Goal: Task Accomplishment & Management: Manage account settings

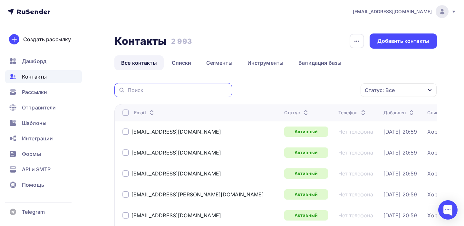
click at [153, 93] on input "text" at bounding box center [178, 90] width 101 height 7
paste input "[EMAIL_ADDRESS][DOMAIN_NAME]"
type input "[EMAIL_ADDRESS][DOMAIN_NAME]"
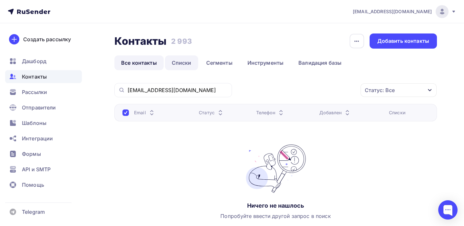
click at [182, 64] on link "Списки" at bounding box center [181, 62] width 33 height 15
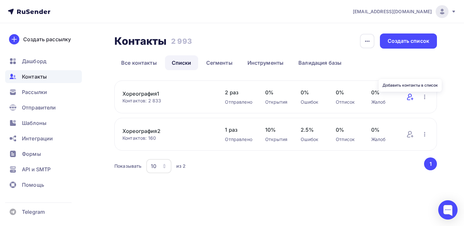
click at [407, 98] on icon at bounding box center [411, 97] width 8 height 8
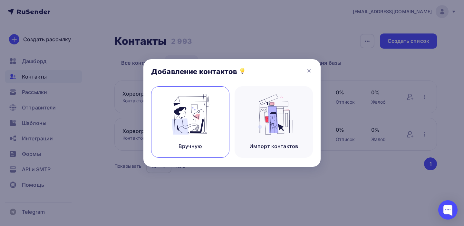
click at [204, 122] on img at bounding box center [190, 114] width 43 height 41
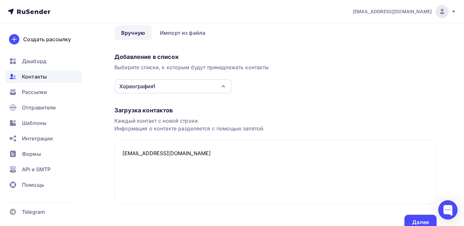
scroll to position [57, 0]
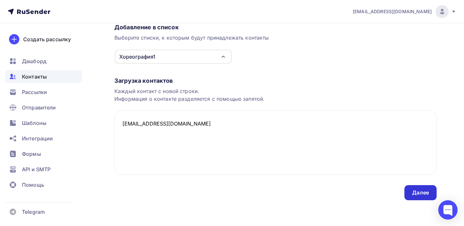
type textarea "[EMAIL_ADDRESS][DOMAIN_NAME]"
click at [416, 193] on div "Далее" at bounding box center [421, 192] width 17 height 7
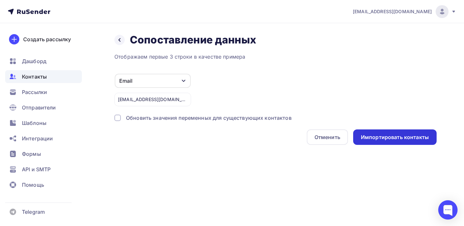
click at [411, 144] on div "Импортировать контакты" at bounding box center [396, 137] width 84 height 15
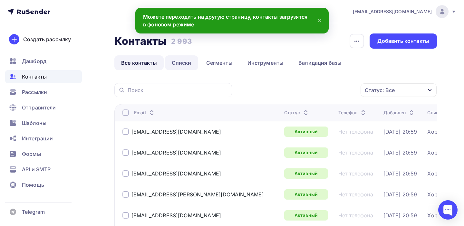
click at [182, 61] on link "Списки" at bounding box center [181, 62] width 33 height 15
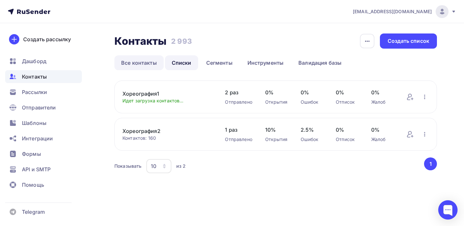
click at [143, 60] on link "Все контакты" at bounding box center [139, 62] width 49 height 15
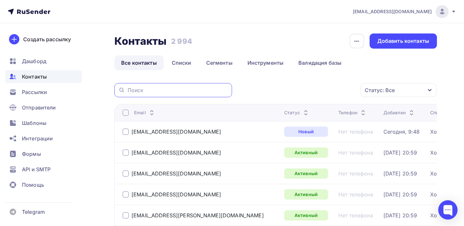
click at [155, 91] on input "text" at bounding box center [178, 90] width 101 height 7
paste input "[EMAIL_ADDRESS][DOMAIN_NAME]"
type input "[EMAIL_ADDRESS][DOMAIN_NAME]"
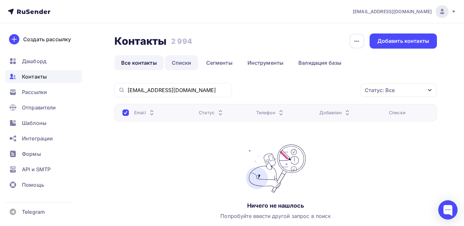
click at [181, 62] on link "Списки" at bounding box center [181, 62] width 33 height 15
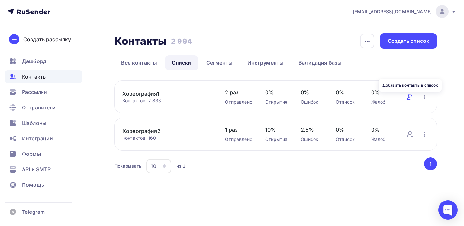
click at [410, 100] on icon at bounding box center [411, 97] width 8 height 8
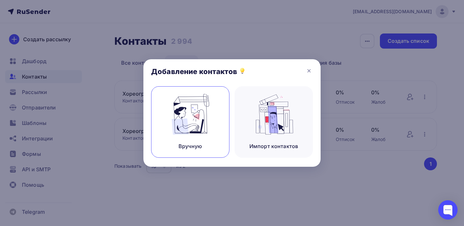
click at [200, 122] on img at bounding box center [190, 114] width 43 height 41
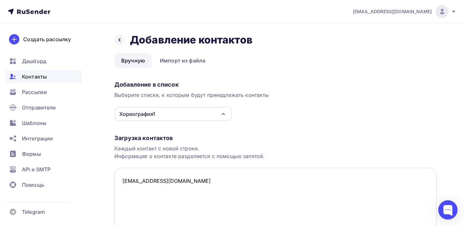
scroll to position [57, 0]
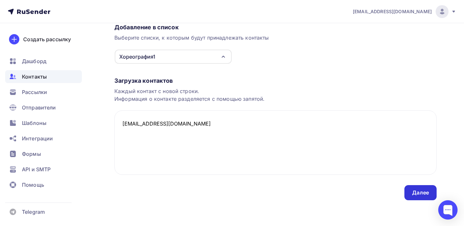
type textarea "[EMAIL_ADDRESS][DOMAIN_NAME]"
click at [417, 190] on div "Далее" at bounding box center [421, 192] width 17 height 7
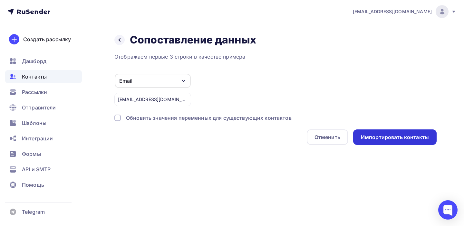
click at [409, 140] on div "Импортировать контакты" at bounding box center [395, 137] width 68 height 7
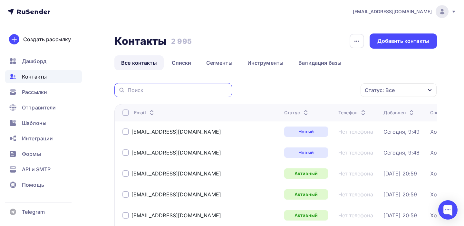
click at [165, 88] on input "text" at bounding box center [178, 90] width 101 height 7
paste input "[EMAIL_ADDRESS][DOMAIN_NAME]"
type input "[EMAIL_ADDRESS][DOMAIN_NAME]"
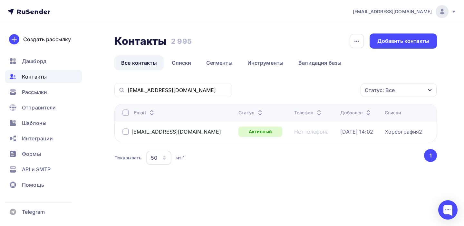
click at [145, 59] on link "Все контакты" at bounding box center [139, 62] width 49 height 15
click at [181, 65] on link "Списки" at bounding box center [181, 62] width 33 height 15
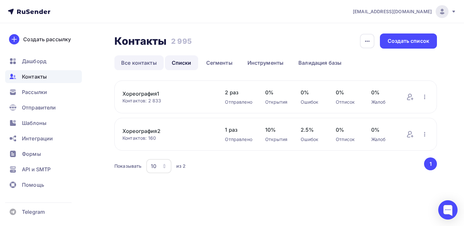
click at [134, 57] on link "Все контакты" at bounding box center [139, 62] width 49 height 15
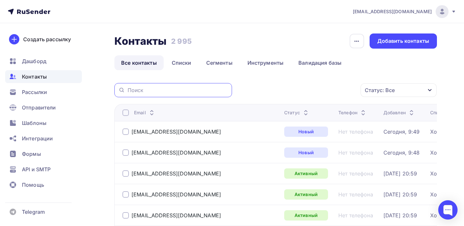
click at [153, 88] on input "text" at bounding box center [178, 90] width 101 height 7
paste input "[EMAIL_ADDRESS][DOMAIN_NAME]"
type input "[EMAIL_ADDRESS][DOMAIN_NAME]"
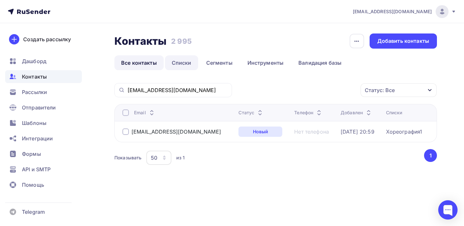
click at [183, 61] on link "Списки" at bounding box center [181, 62] width 33 height 15
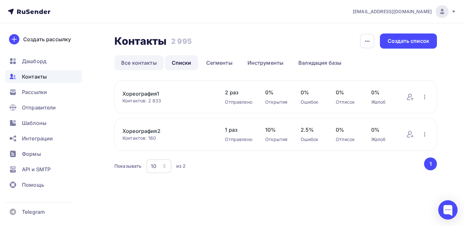
click at [140, 61] on link "Все контакты" at bounding box center [139, 62] width 49 height 15
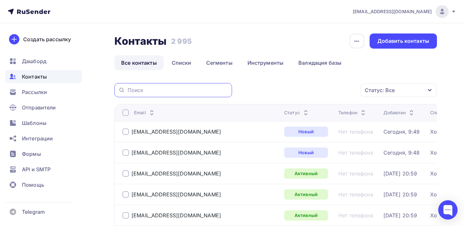
click at [137, 91] on input "text" at bounding box center [178, 90] width 101 height 7
paste input "[EMAIL_ADDRESS][DOMAIN_NAME]"
type input "[EMAIL_ADDRESS][DOMAIN_NAME]"
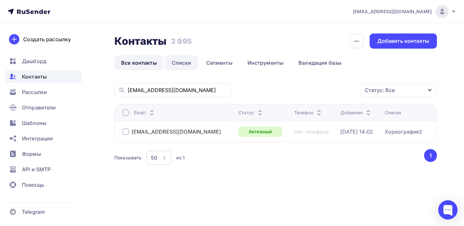
click at [181, 65] on link "Списки" at bounding box center [181, 62] width 33 height 15
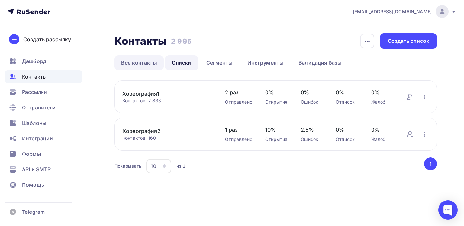
click at [133, 62] on link "Все контакты" at bounding box center [139, 62] width 49 height 15
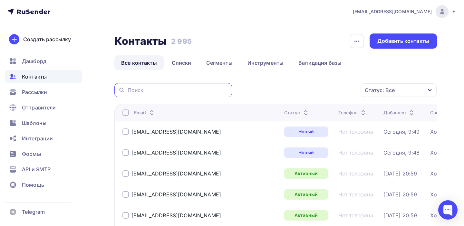
click at [175, 92] on input "text" at bounding box center [178, 90] width 101 height 7
paste input "[EMAIL_ADDRESS][DOMAIN_NAME]"
type input "[EMAIL_ADDRESS][DOMAIN_NAME]"
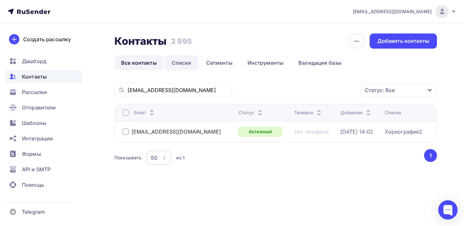
click at [178, 60] on link "Списки" at bounding box center [181, 62] width 33 height 15
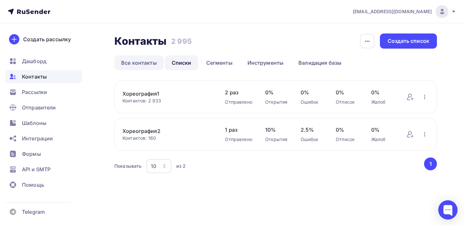
click at [135, 62] on link "Все контакты" at bounding box center [139, 62] width 49 height 15
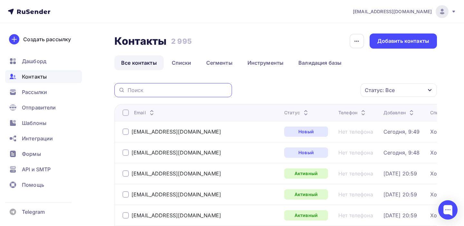
click at [155, 93] on input "text" at bounding box center [178, 90] width 101 height 7
paste input "[EMAIL_ADDRESS][DOMAIN_NAME]"
type input "[EMAIL_ADDRESS][DOMAIN_NAME]"
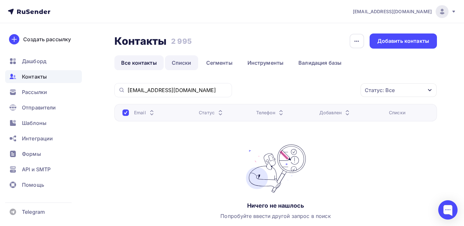
click at [184, 64] on link "Списки" at bounding box center [181, 62] width 33 height 15
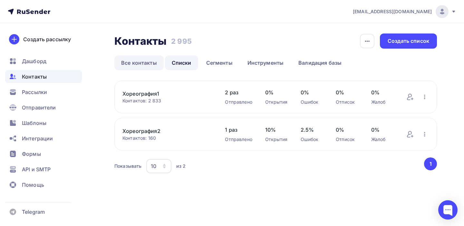
click at [141, 62] on link "Все контакты" at bounding box center [139, 62] width 49 height 15
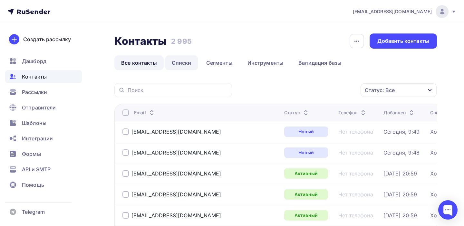
click at [187, 65] on link "Списки" at bounding box center [181, 62] width 33 height 15
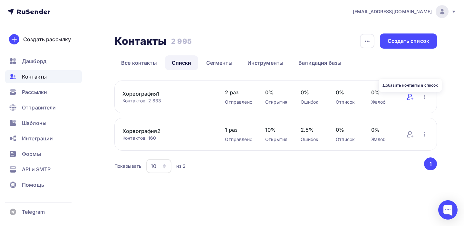
click at [408, 97] on icon at bounding box center [411, 97] width 8 height 8
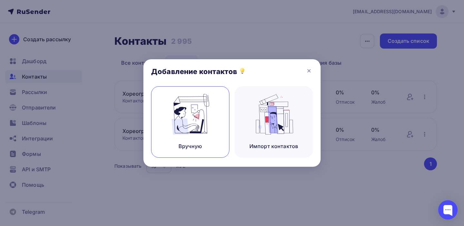
click at [203, 126] on img at bounding box center [190, 114] width 43 height 41
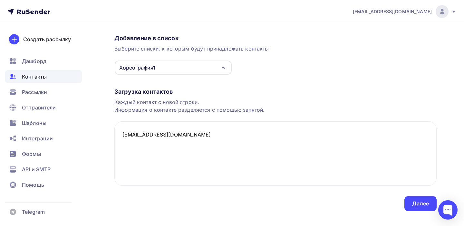
scroll to position [57, 0]
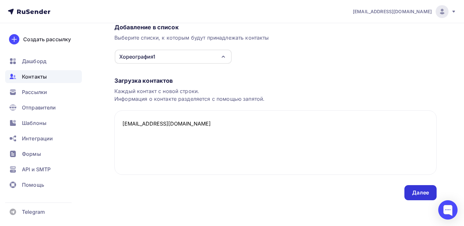
type textarea "[EMAIL_ADDRESS][DOMAIN_NAME]"
click at [419, 199] on div "Далее" at bounding box center [421, 192] width 32 height 15
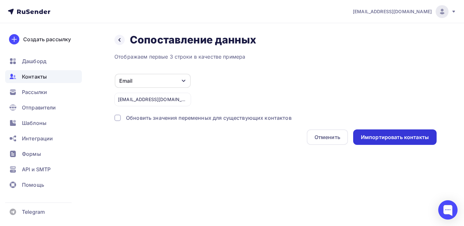
click at [404, 140] on div "Импортировать контакты" at bounding box center [395, 137] width 68 height 7
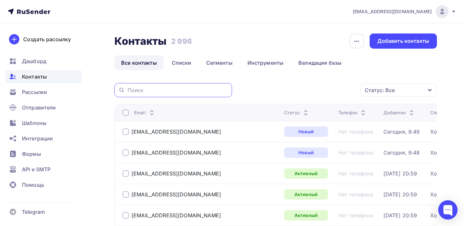
click at [137, 91] on input "text" at bounding box center [178, 90] width 101 height 7
paste input "[EMAIL_ADDRESS][DOMAIN_NAME]"
type input "[EMAIL_ADDRESS][DOMAIN_NAME]"
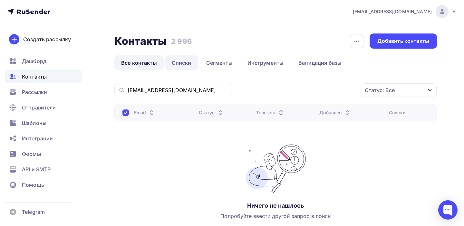
click at [185, 62] on link "Списки" at bounding box center [181, 62] width 33 height 15
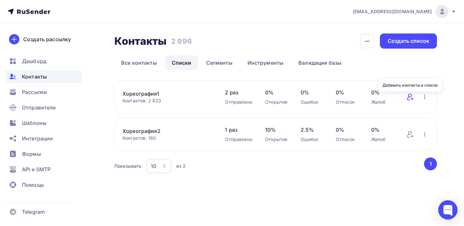
click at [411, 97] on icon at bounding box center [411, 97] width 8 height 8
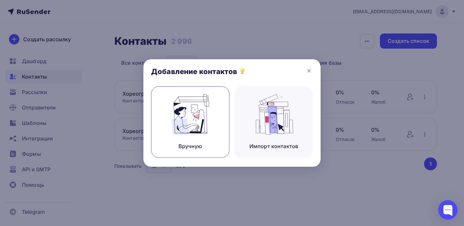
click at [192, 119] on img at bounding box center [190, 114] width 43 height 41
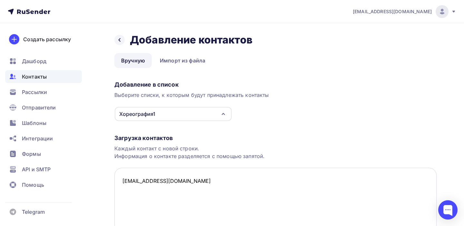
scroll to position [57, 0]
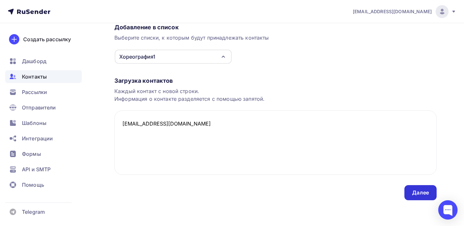
type textarea "[EMAIL_ADDRESS][DOMAIN_NAME]"
click at [423, 196] on div "Далее" at bounding box center [421, 192] width 17 height 7
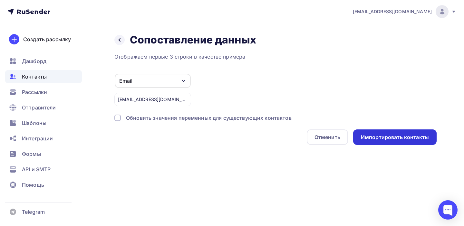
click at [394, 137] on div "Импортировать контакты" at bounding box center [395, 137] width 68 height 7
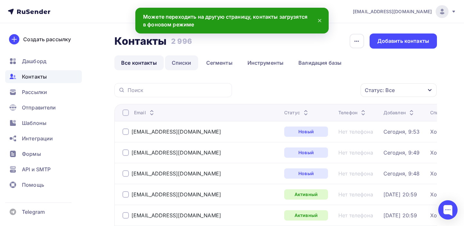
click at [185, 67] on link "Списки" at bounding box center [181, 62] width 33 height 15
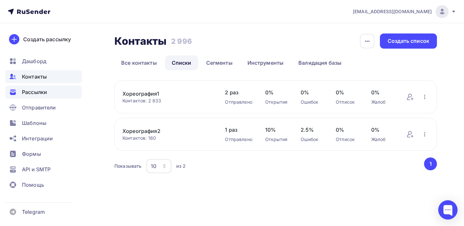
click at [33, 94] on span "Рассылки" at bounding box center [34, 92] width 25 height 8
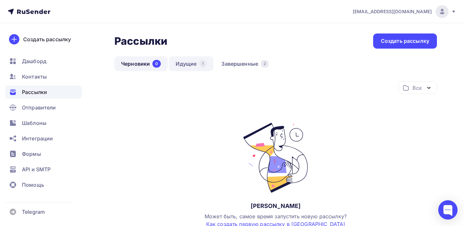
click at [191, 65] on link "Идущие 1" at bounding box center [191, 63] width 45 height 15
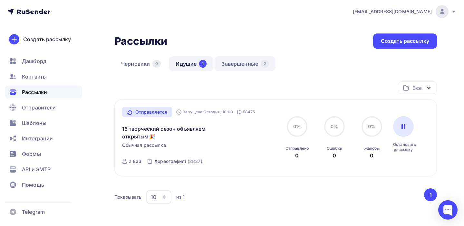
click at [238, 65] on link "Завершенные 2" at bounding box center [245, 63] width 61 height 15
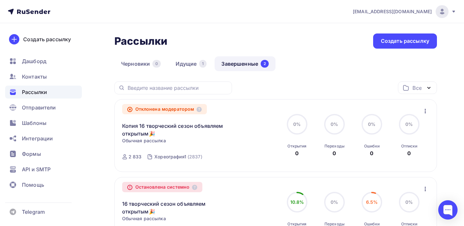
click at [426, 110] on icon "button" at bounding box center [426, 111] width 8 height 8
click at [190, 64] on link "Идущие 1" at bounding box center [191, 63] width 45 height 15
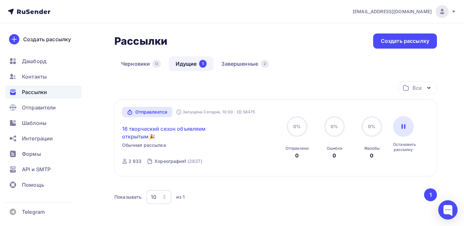
click at [133, 133] on link "16 творческий сезон объявляем открытым🎉" at bounding box center [177, 132] width 111 height 15
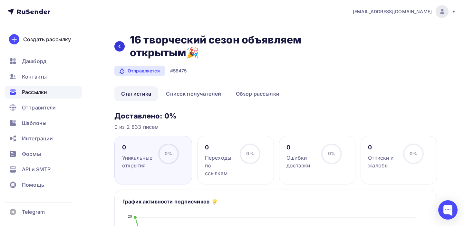
click at [119, 50] on div at bounding box center [120, 46] width 10 height 10
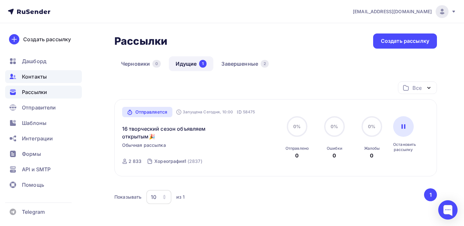
click at [30, 78] on span "Контакты" at bounding box center [34, 77] width 25 height 8
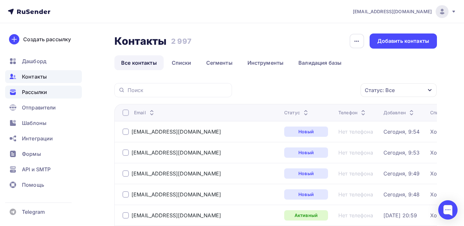
click at [45, 91] on span "Рассылки" at bounding box center [34, 92] width 25 height 8
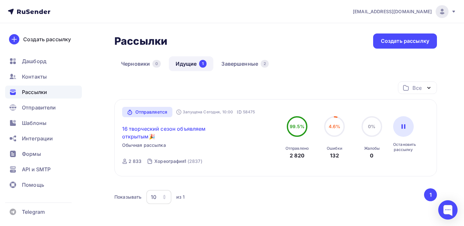
click at [141, 134] on link "16 творческий сезон объявляем открытым🎉" at bounding box center [177, 132] width 111 height 15
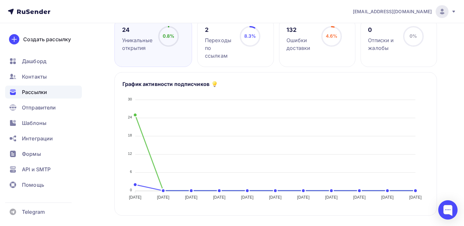
scroll to position [116, 0]
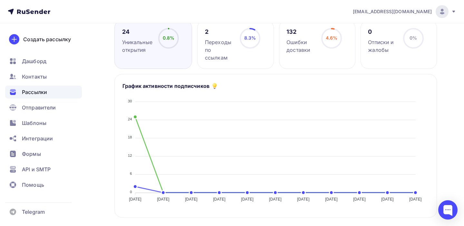
click at [327, 35] on span "4.6%" at bounding box center [332, 37] width 12 height 5
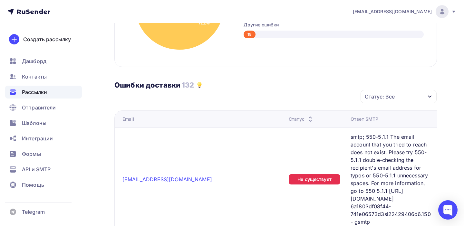
scroll to position [310, 0]
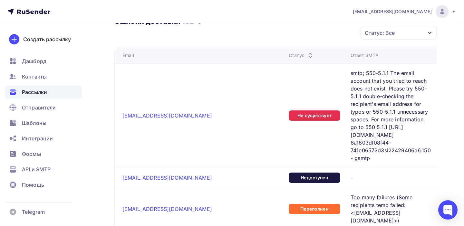
click at [430, 33] on icon "button" at bounding box center [430, 32] width 5 height 5
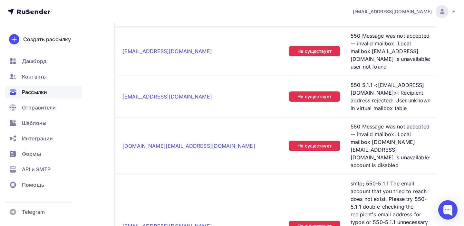
scroll to position [1687, 0]
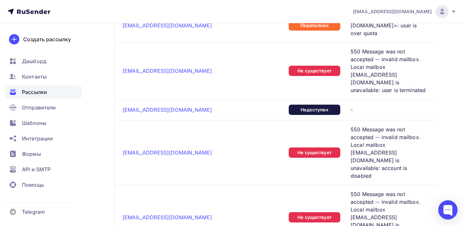
scroll to position [1651, 0]
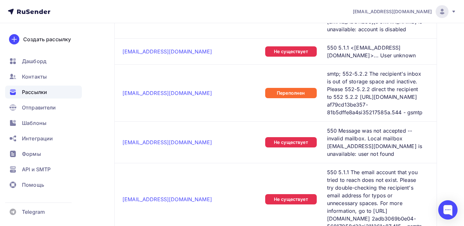
scroll to position [0, 0]
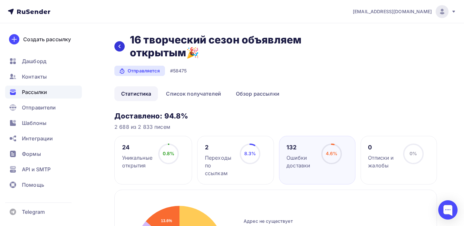
click at [119, 49] on icon at bounding box center [119, 46] width 5 height 5
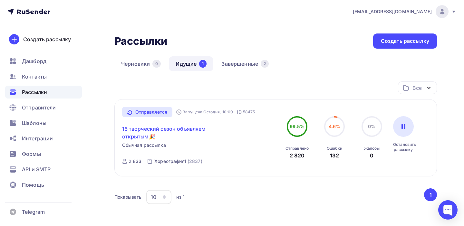
click at [139, 131] on link "16 творческий сезон объявляем открытым🎉" at bounding box center [177, 132] width 111 height 15
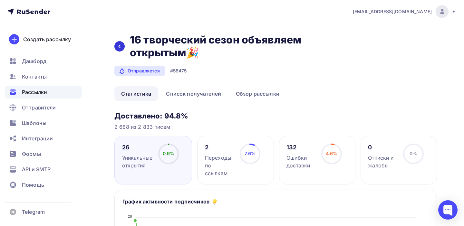
click at [120, 46] on icon at bounding box center [119, 46] width 5 height 5
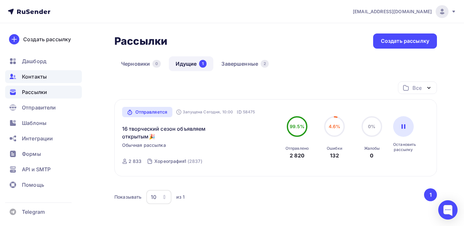
click at [42, 74] on span "Контакты" at bounding box center [34, 77] width 25 height 8
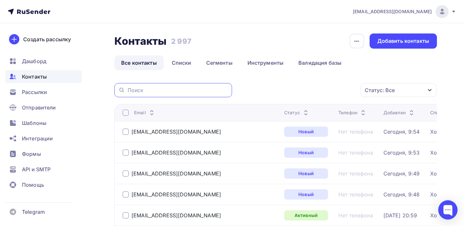
click at [175, 88] on input "text" at bounding box center [178, 90] width 101 height 7
paste input "[EMAIL_ADDRESS][DOMAIN_NAME]"
type input "[EMAIL_ADDRESS][DOMAIN_NAME]"
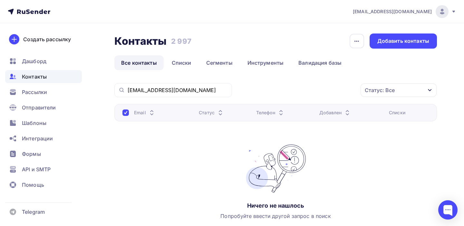
click at [39, 77] on span "Контакты" at bounding box center [34, 77] width 25 height 8
click at [187, 66] on link "Списки" at bounding box center [181, 62] width 33 height 15
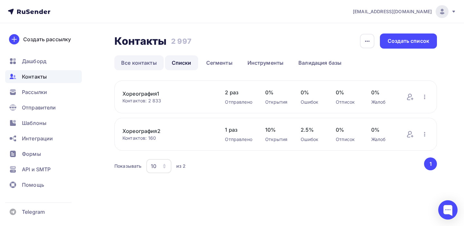
click at [143, 61] on link "Все контакты" at bounding box center [139, 62] width 49 height 15
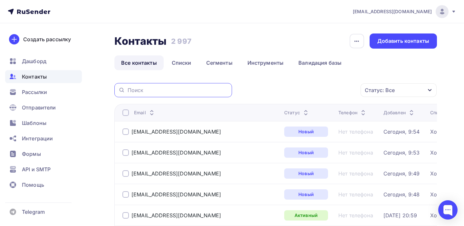
click at [183, 87] on input "text" at bounding box center [178, 90] width 101 height 7
paste input "[PERSON_NAME][EMAIL_ADDRESS][DOMAIN_NAME]"
type input "[PERSON_NAME][EMAIL_ADDRESS][DOMAIN_NAME]"
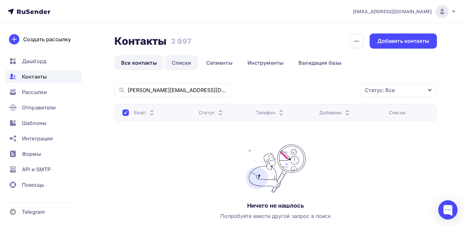
click at [187, 64] on link "Списки" at bounding box center [181, 62] width 33 height 15
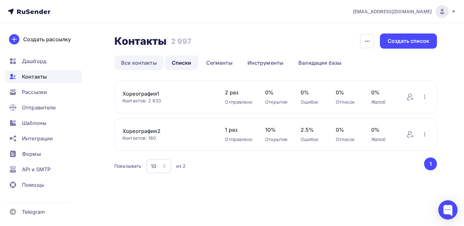
click at [143, 64] on link "Все контакты" at bounding box center [139, 62] width 49 height 15
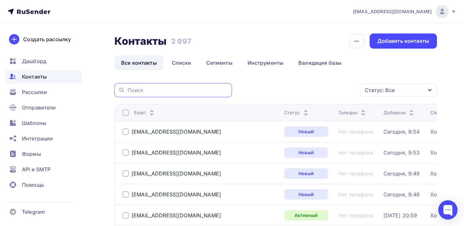
click at [177, 88] on input "text" at bounding box center [178, 90] width 101 height 7
paste input "[EMAIL_ADDRESS][DOMAIN_NAME]"
type input "[EMAIL_ADDRESS][DOMAIN_NAME]"
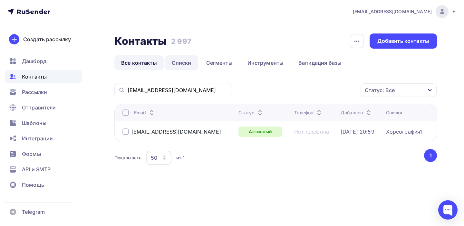
click at [181, 64] on link "Списки" at bounding box center [181, 62] width 33 height 15
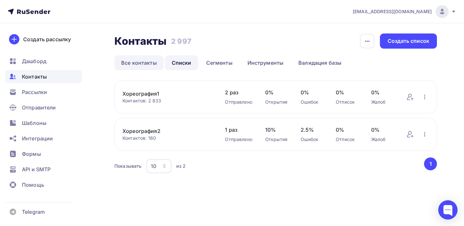
click at [143, 63] on link "Все контакты" at bounding box center [139, 62] width 49 height 15
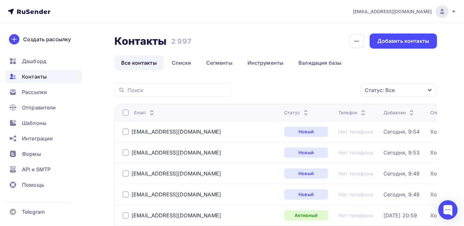
click at [192, 95] on div at bounding box center [174, 90] width 118 height 14
click at [179, 92] on input "text" at bounding box center [178, 90] width 101 height 7
paste input "[EMAIL_ADDRESS][DOMAIN_NAME]"
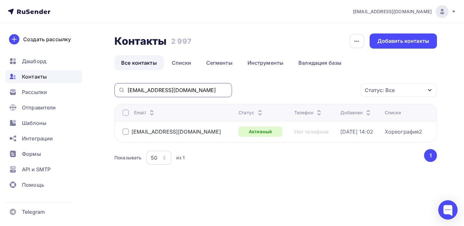
click at [136, 91] on input "[EMAIL_ADDRESS][DOMAIN_NAME]" at bounding box center [178, 90] width 101 height 7
click at [133, 92] on input "[EMAIL_ADDRESS][DOMAIN_NAME]" at bounding box center [178, 90] width 101 height 7
type input "[EMAIL_ADDRESS][DOMAIN_NAME]"
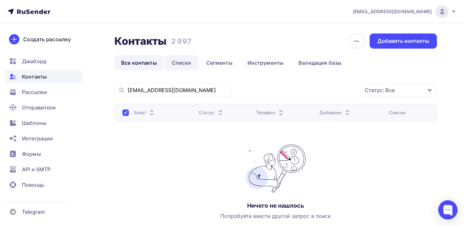
click at [177, 66] on link "Списки" at bounding box center [181, 62] width 33 height 15
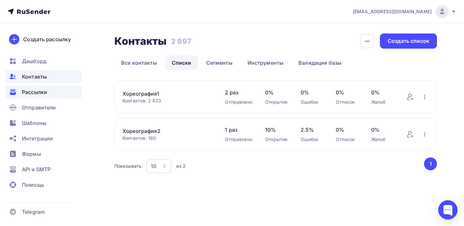
click at [32, 93] on span "Рассылки" at bounding box center [34, 92] width 25 height 8
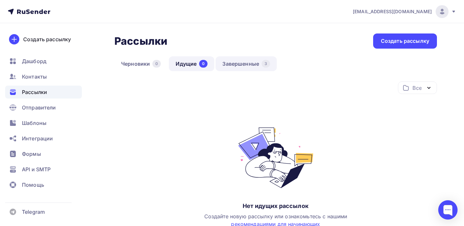
click at [247, 61] on link "Завершенные 3" at bounding box center [246, 63] width 61 height 15
